Goal: Navigation & Orientation: Understand site structure

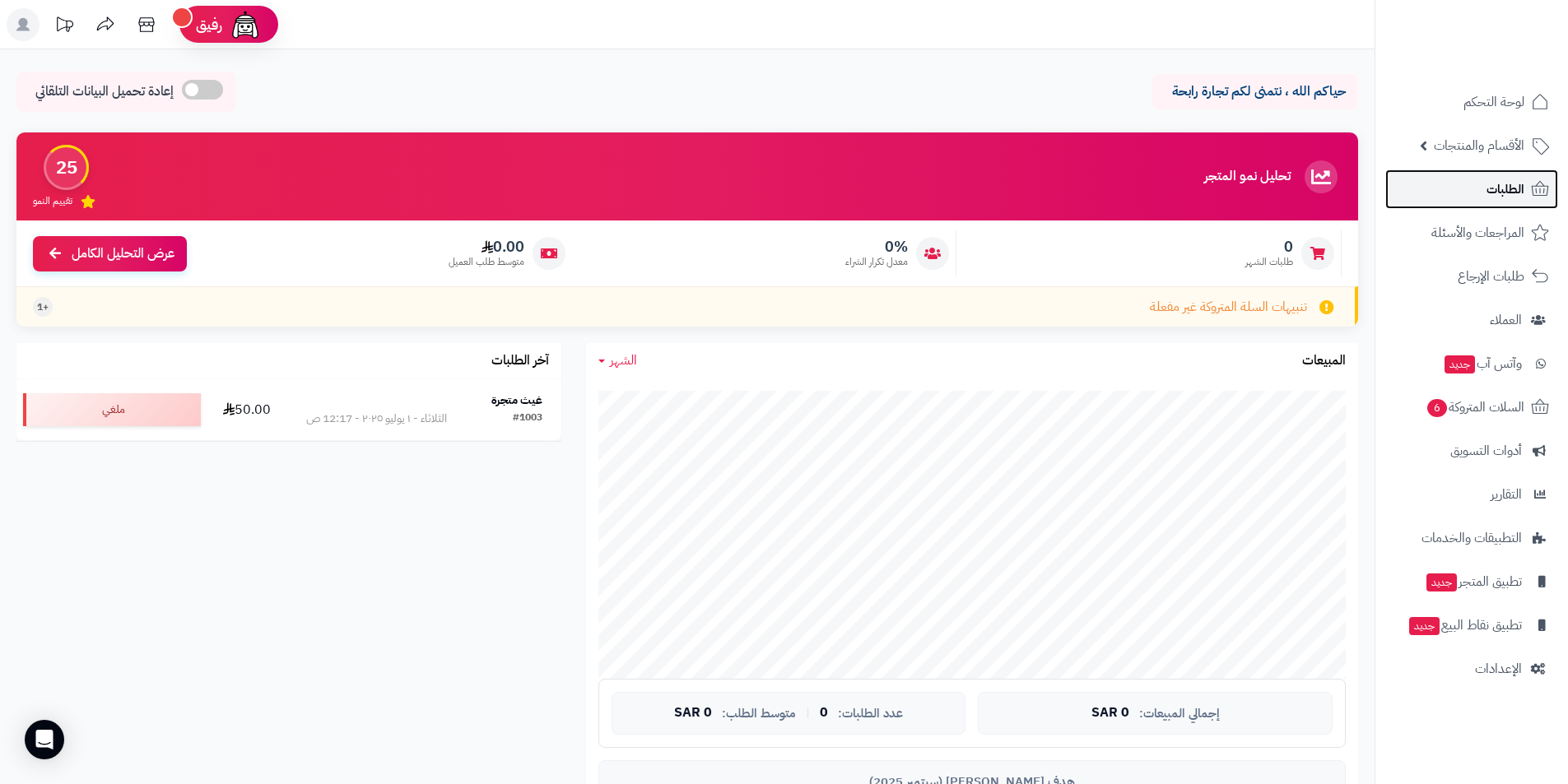
click at [1495, 207] on link "الطلبات" at bounding box center [1471, 189] width 172 height 40
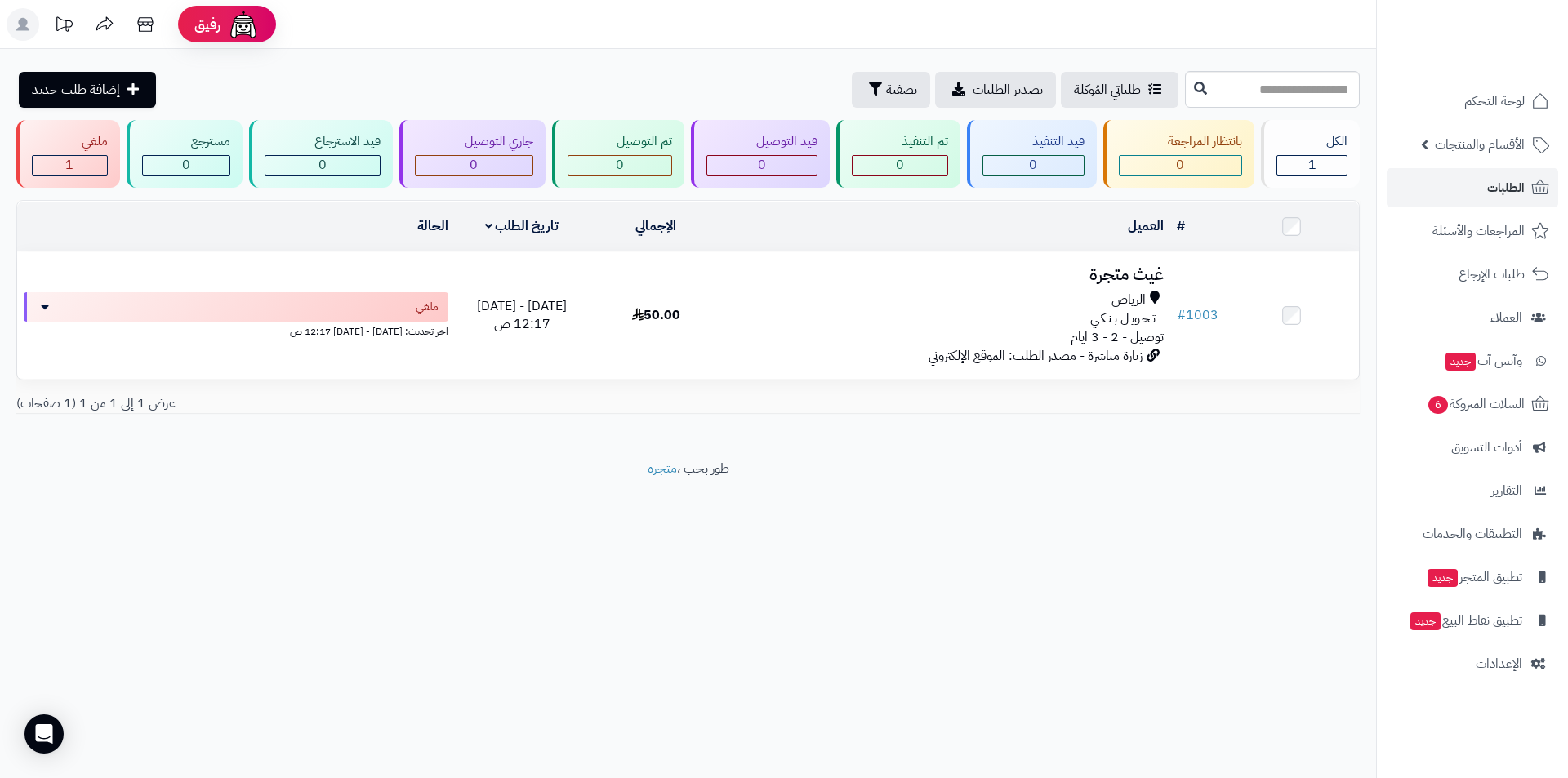
click at [1063, 561] on div "**********" at bounding box center [784, 389] width 1568 height 778
click at [1503, 447] on span "أدوات التسويق" at bounding box center [1486, 447] width 71 height 23
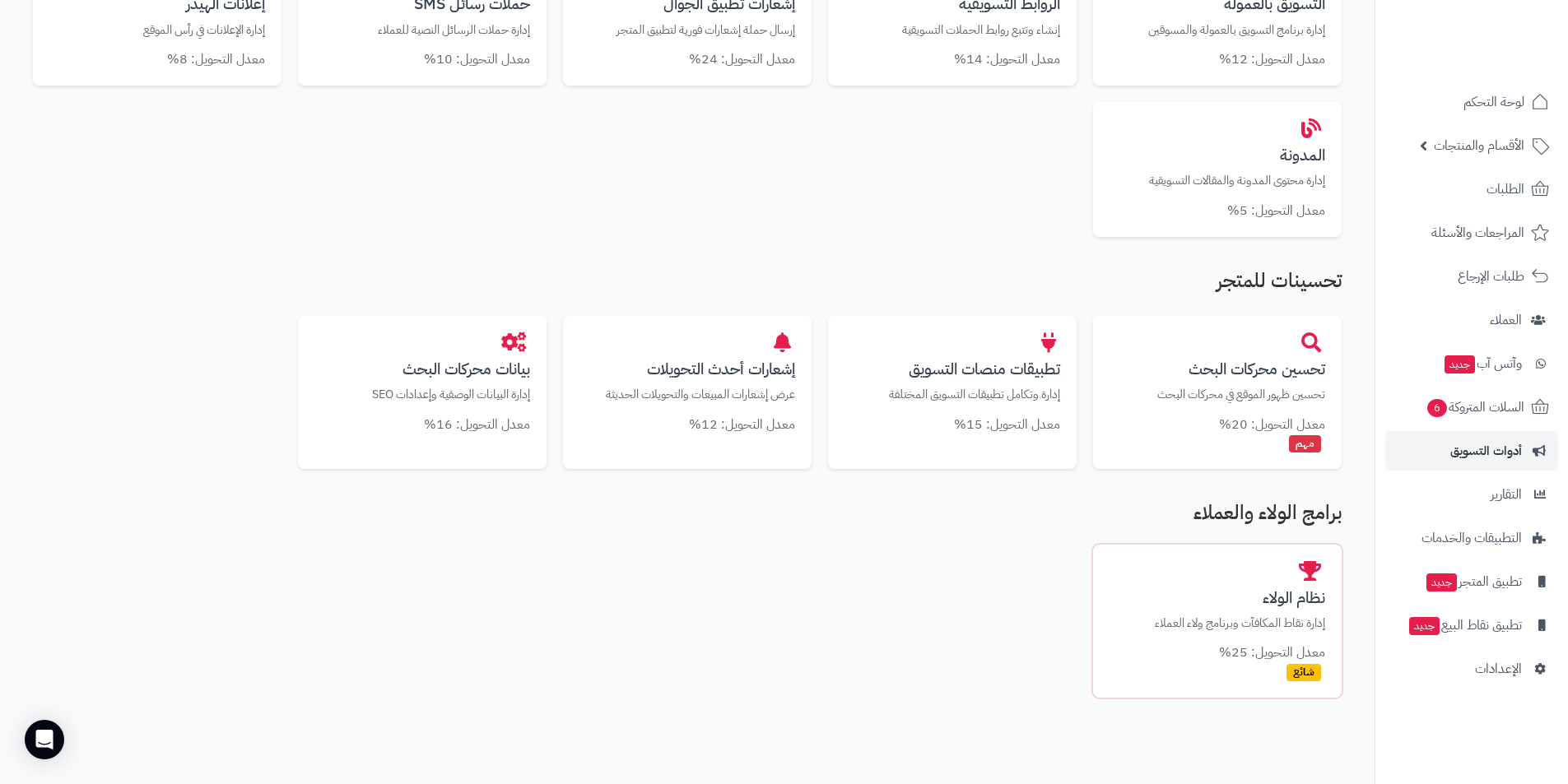
scroll to position [817, 0]
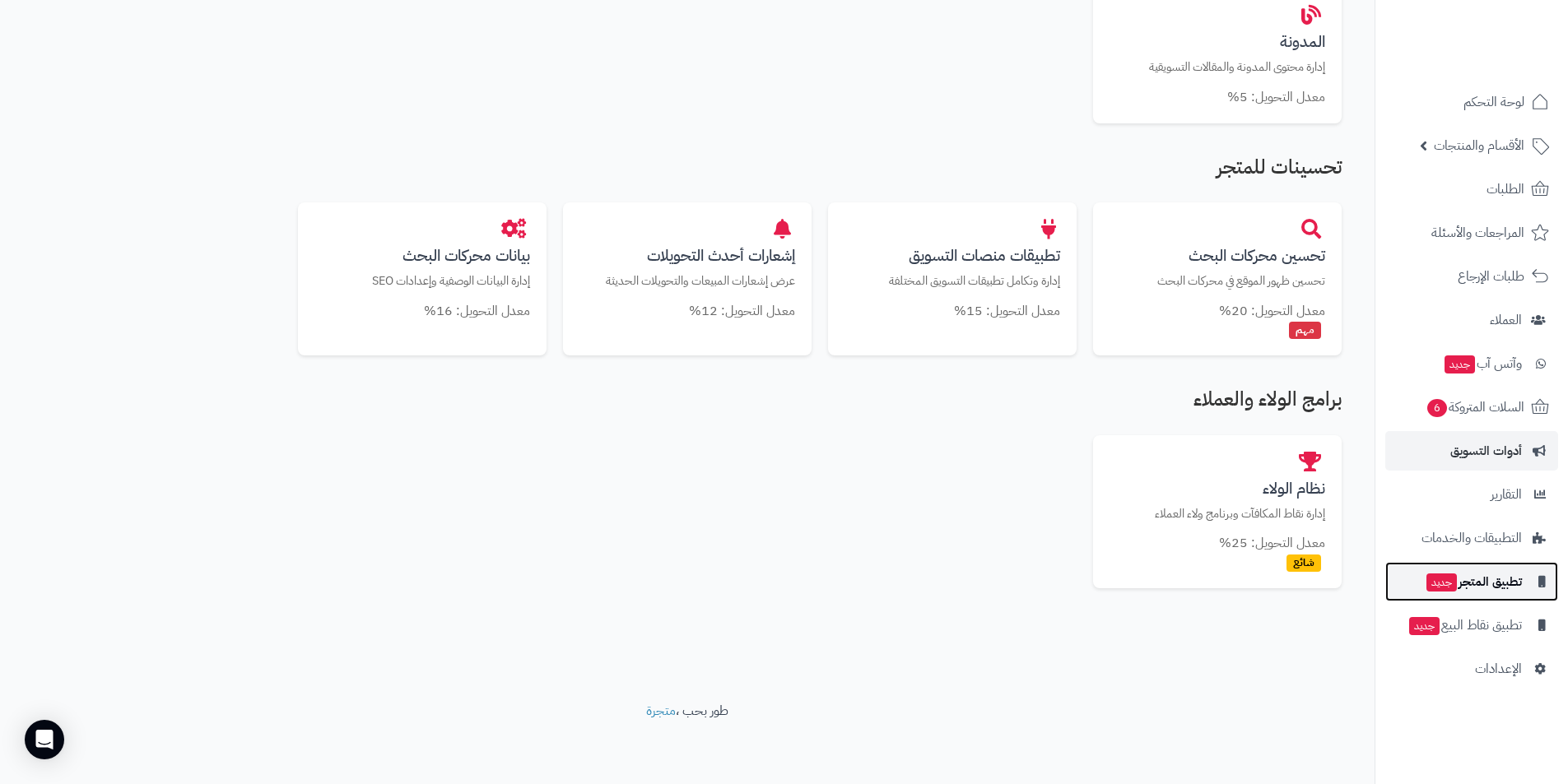
click at [1502, 590] on span "تطبيق المتجر جديد" at bounding box center [1473, 582] width 97 height 23
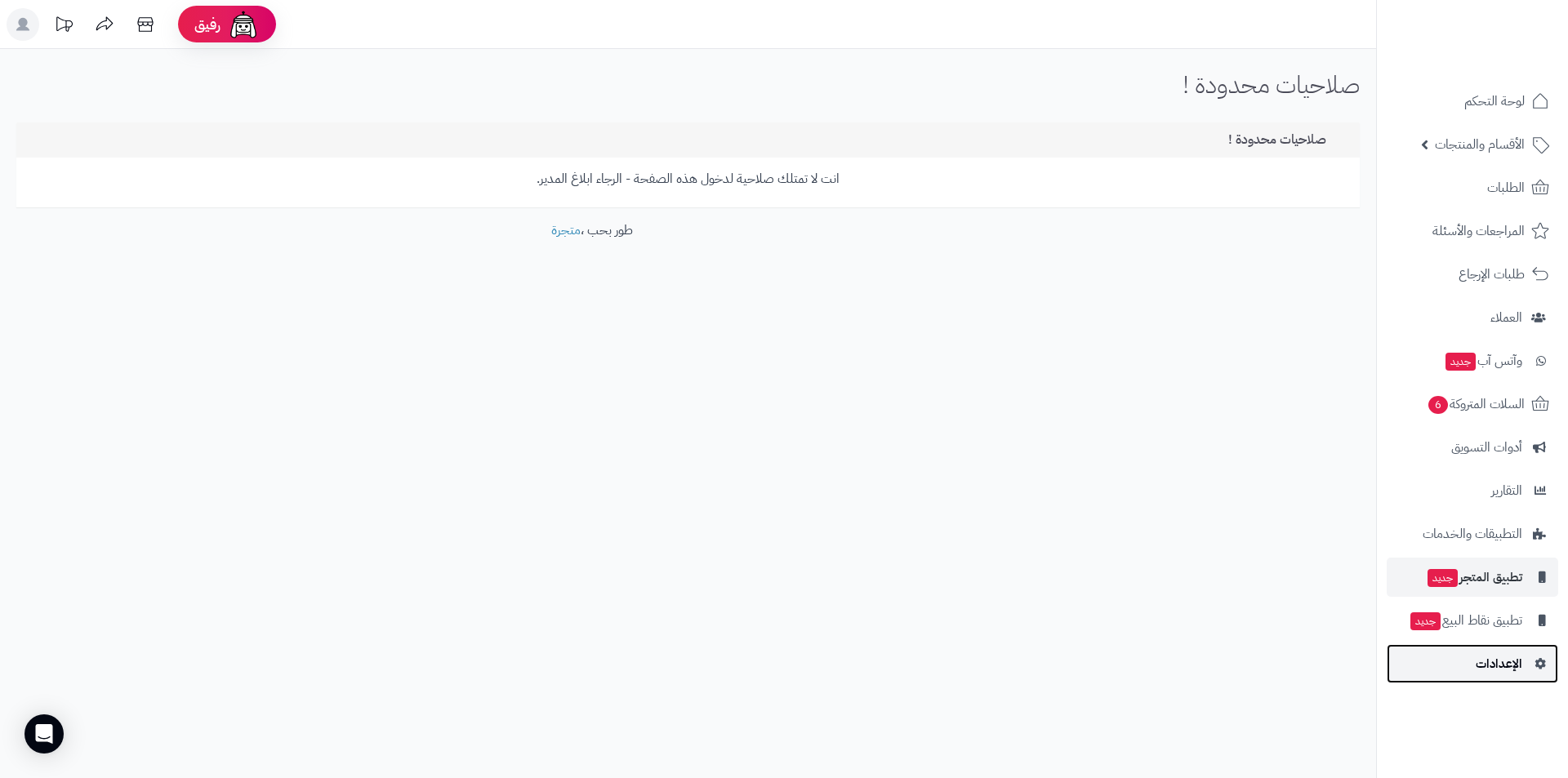
click at [1521, 683] on link "الإعدادات" at bounding box center [1472, 664] width 171 height 39
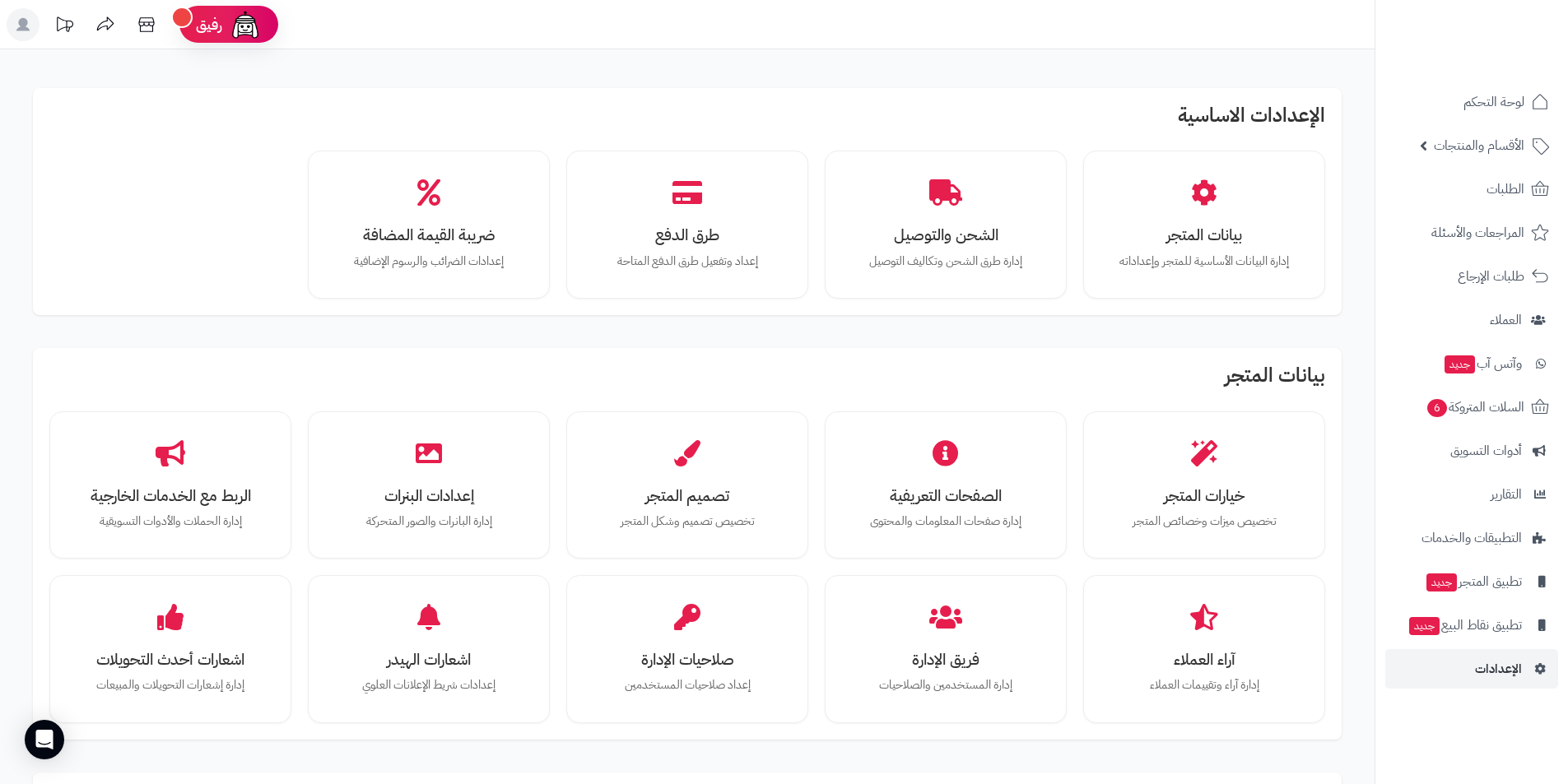
click at [1485, 69] on div at bounding box center [1470, 36] width 193 height 72
click at [1483, 113] on link "لوحة التحكم" at bounding box center [1471, 102] width 172 height 40
